Goal: Find contact information: Find contact information

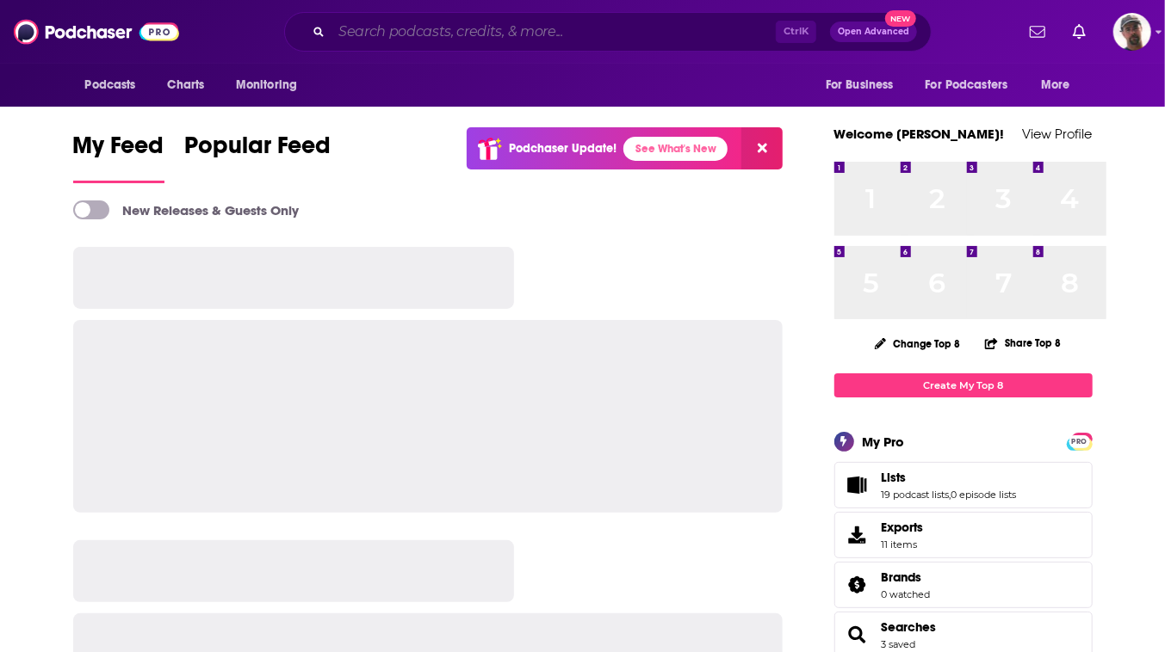
click at [463, 34] on input "Search podcasts, credits, & more..." at bounding box center [553, 32] width 444 height 28
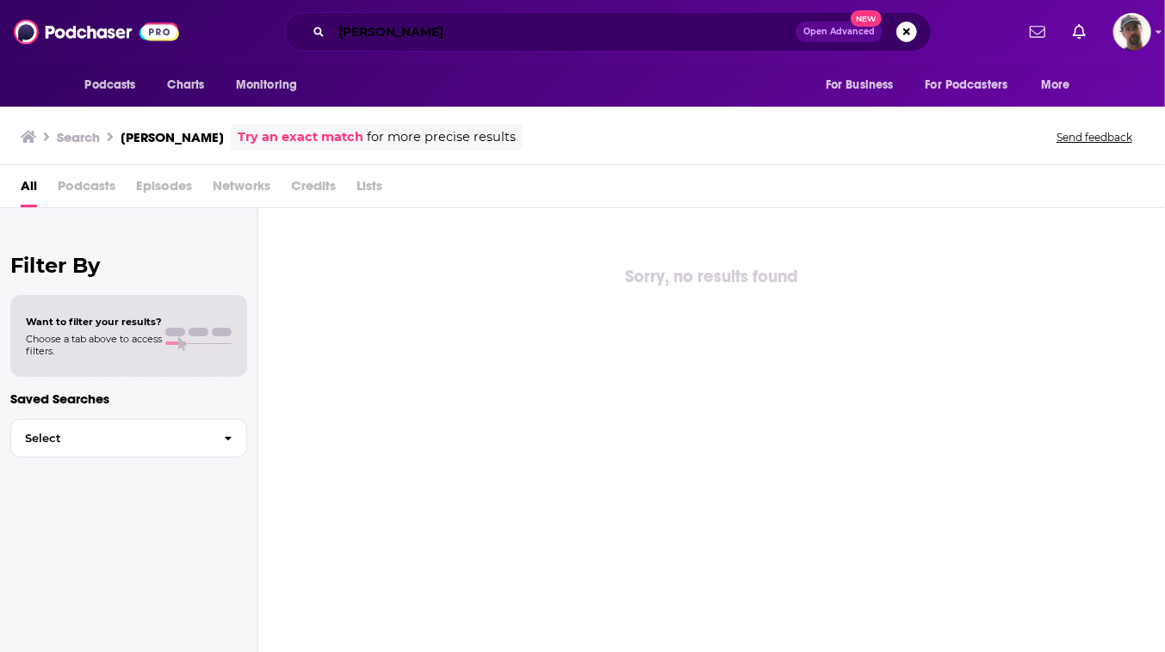
click at [353, 34] on input "[PERSON_NAME]" at bounding box center [563, 32] width 464 height 28
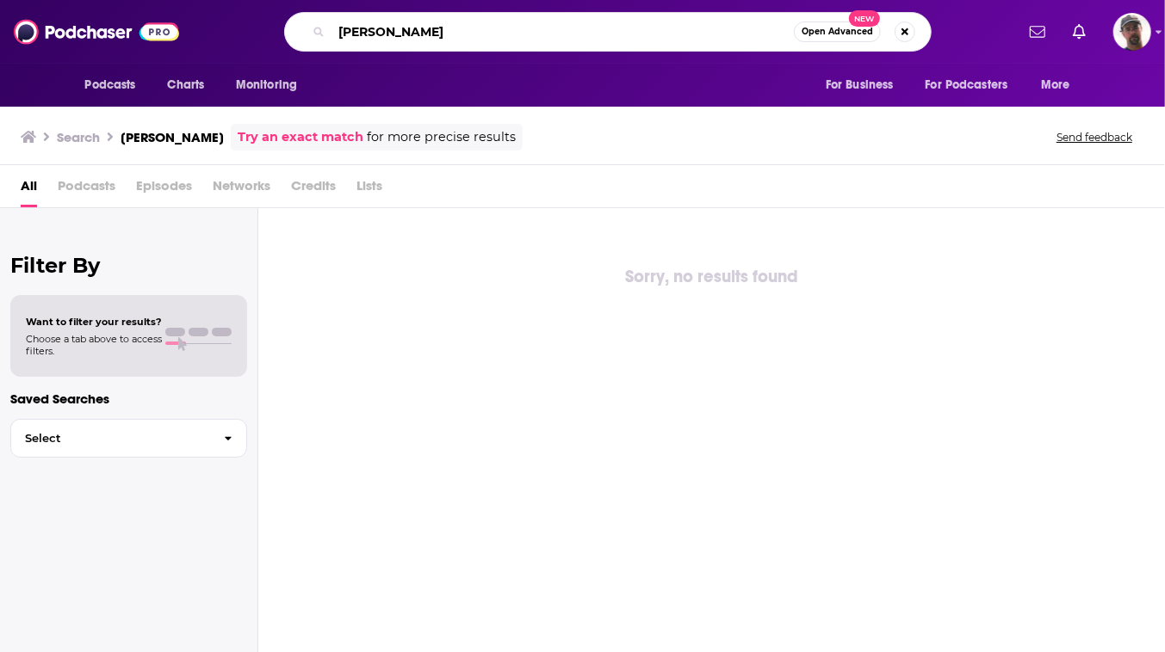
click at [546, 32] on input "[PERSON_NAME]" at bounding box center [562, 32] width 462 height 28
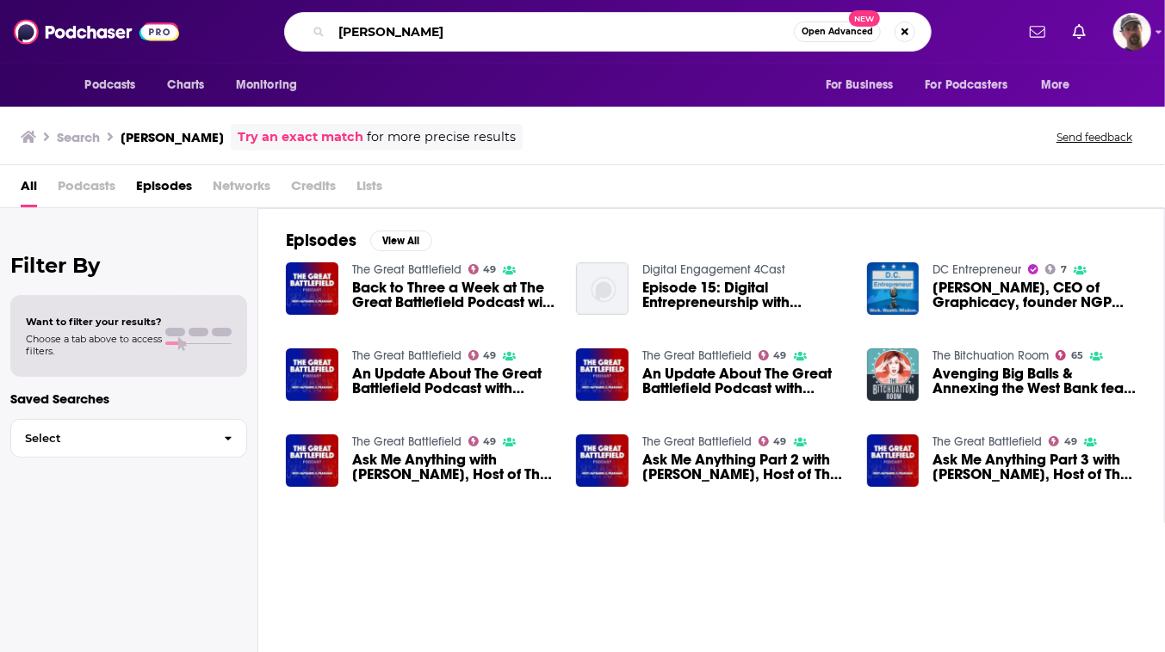
drag, startPoint x: 465, startPoint y: 28, endPoint x: 219, endPoint y: 36, distance: 245.5
click at [284, 36] on div "[PERSON_NAME] Open Advanced New" at bounding box center [607, 32] width 647 height 40
type input "Great Battlefield"
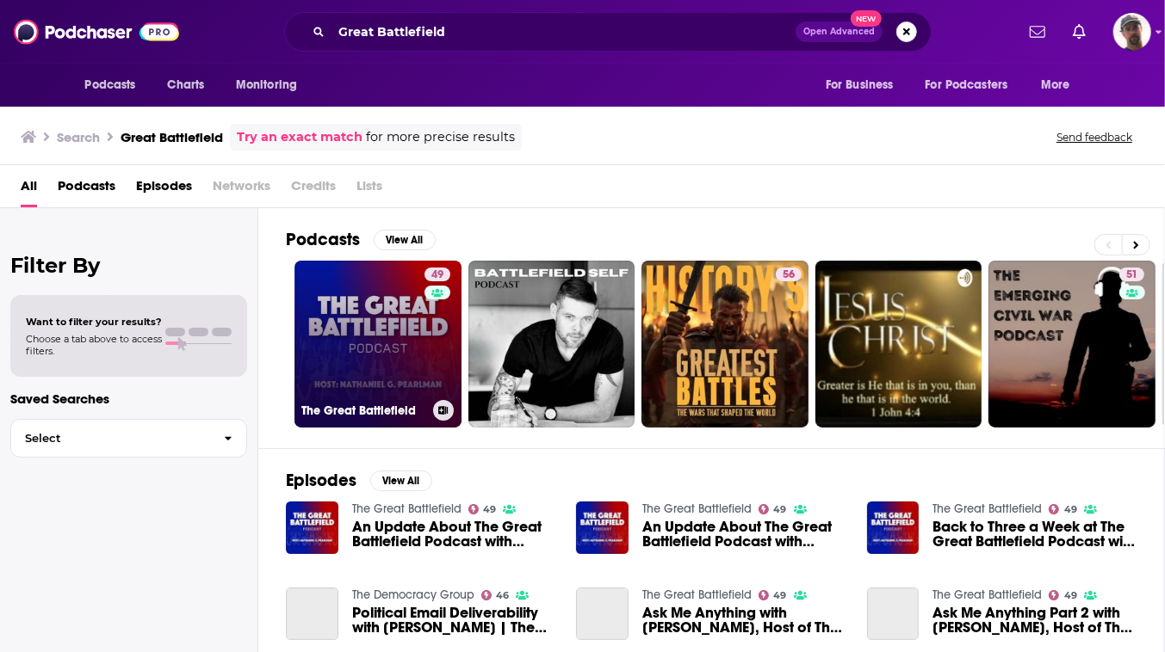
click at [453, 380] on link "49 The Great Battlefield" at bounding box center [377, 344] width 167 height 167
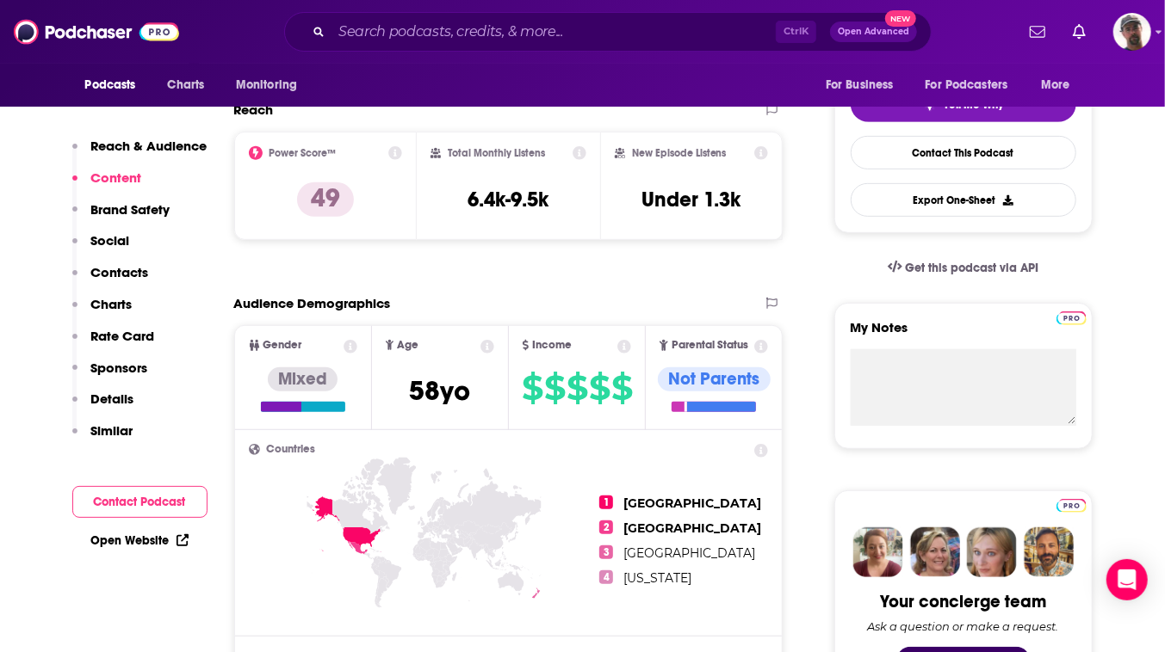
scroll to position [327, 0]
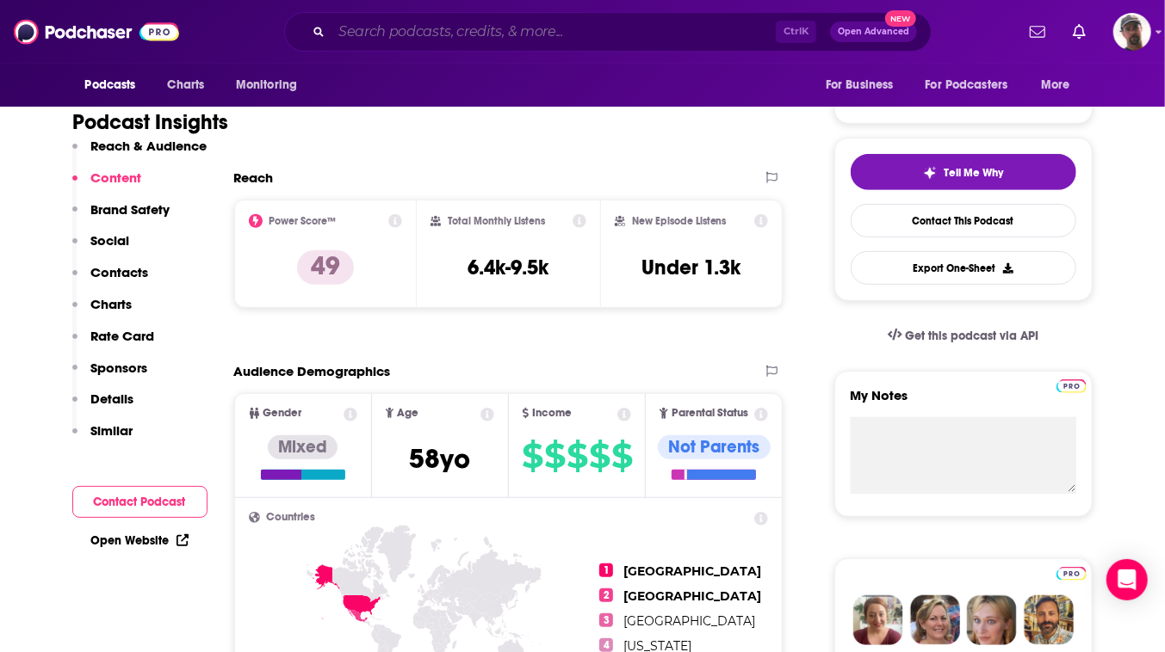
click at [578, 32] on input "Search podcasts, credits, & more..." at bounding box center [553, 32] width 444 height 28
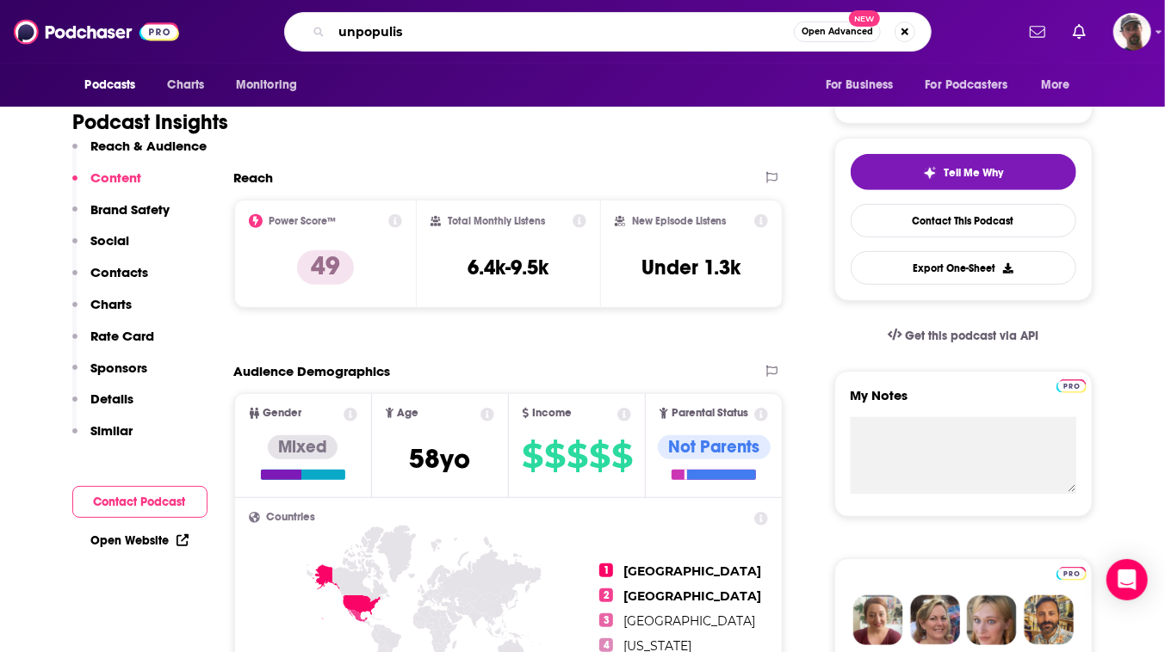
type input "unpopulist"
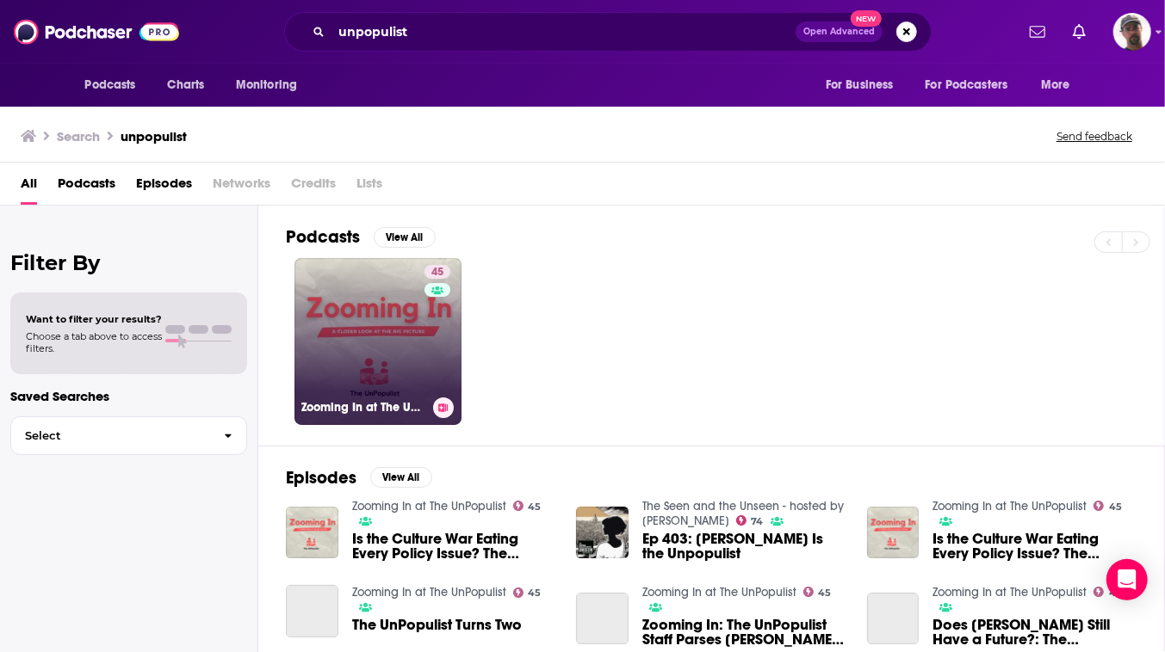
click at [454, 385] on link "45 Zooming In at The UnPopulist" at bounding box center [377, 341] width 167 height 167
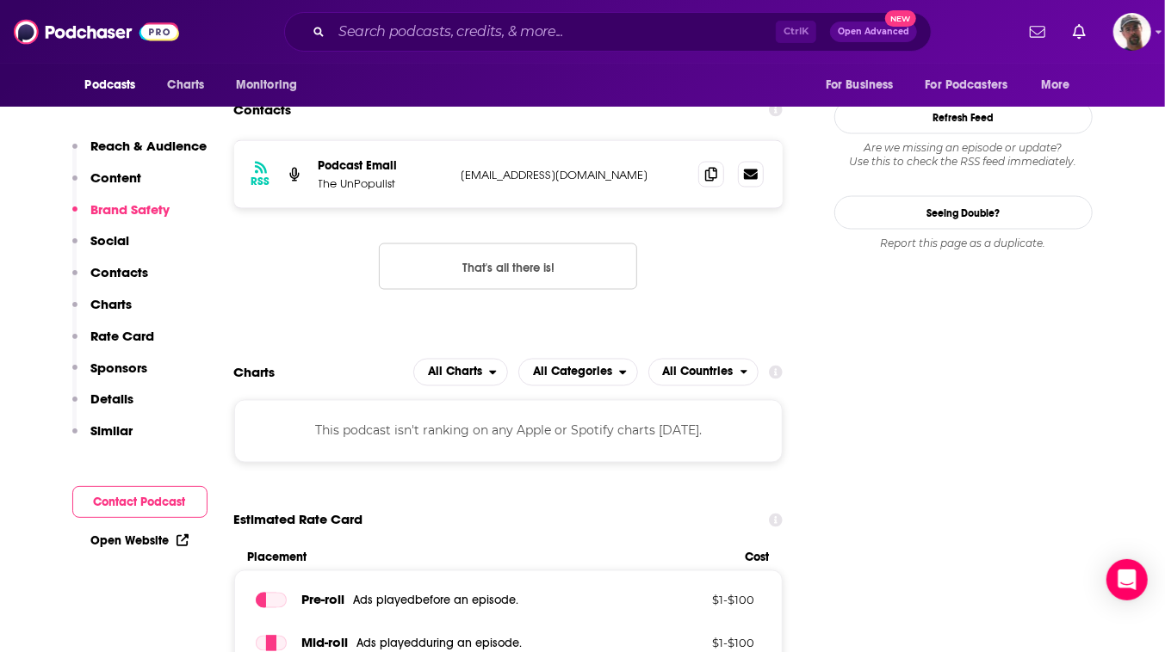
scroll to position [1486, 0]
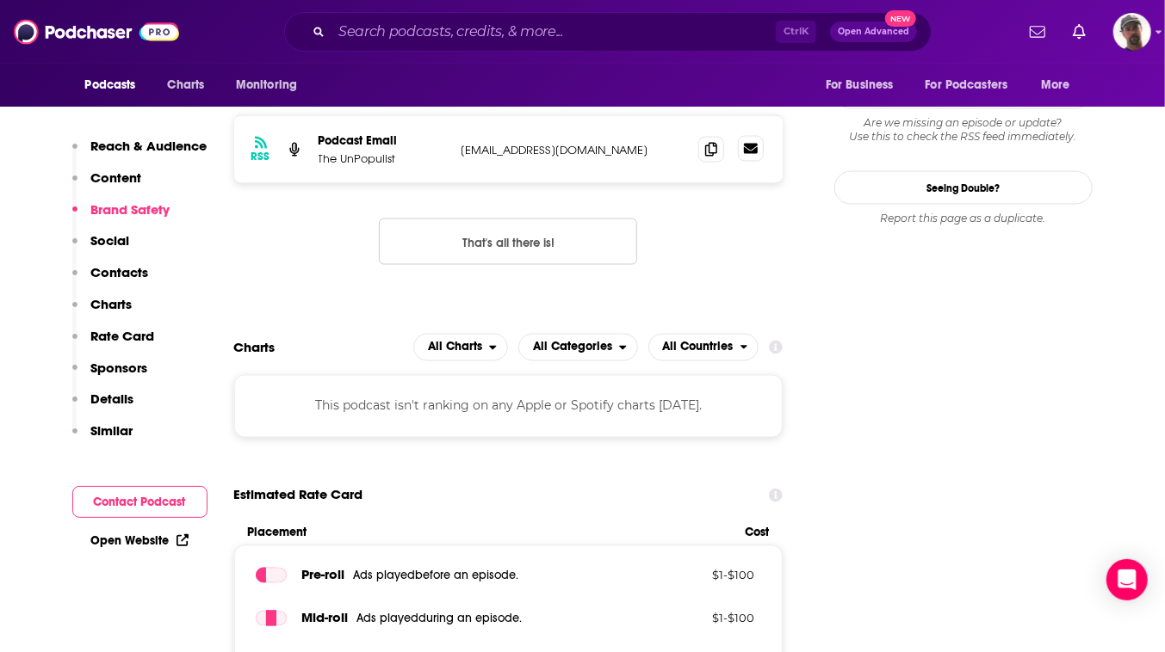
click at [757, 154] on icon at bounding box center [751, 149] width 14 height 10
